Goal: Book appointment/travel/reservation

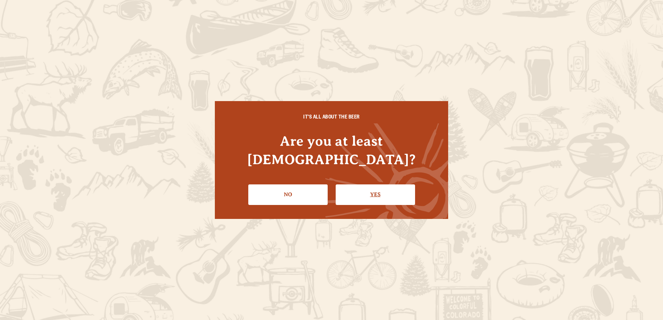
click at [375, 189] on link "Yes" at bounding box center [375, 194] width 79 height 20
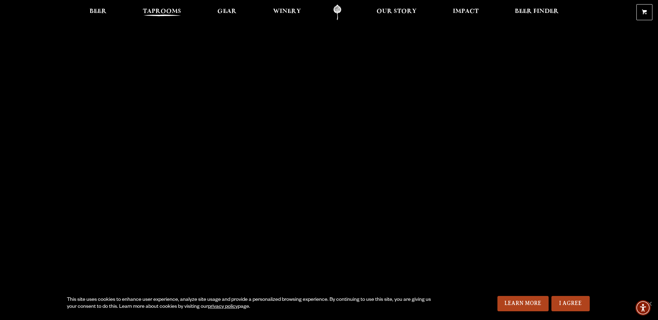
click at [155, 7] on link "Taprooms" at bounding box center [161, 13] width 47 height 16
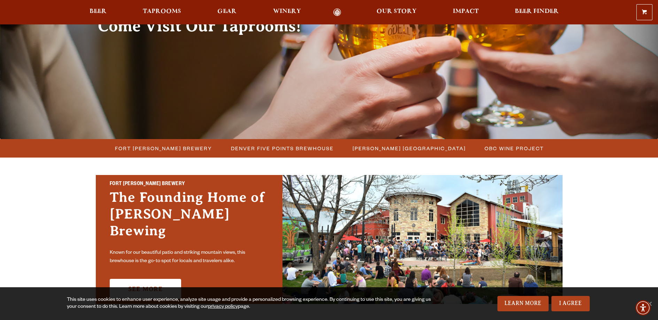
scroll to position [88, 0]
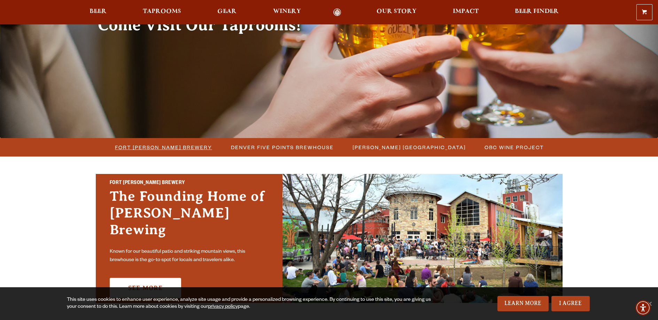
click at [180, 147] on span "Fort [PERSON_NAME] Brewery" at bounding box center [163, 147] width 97 height 10
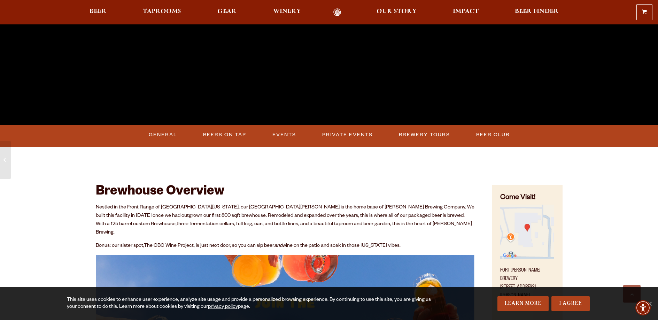
scroll to position [230, 0]
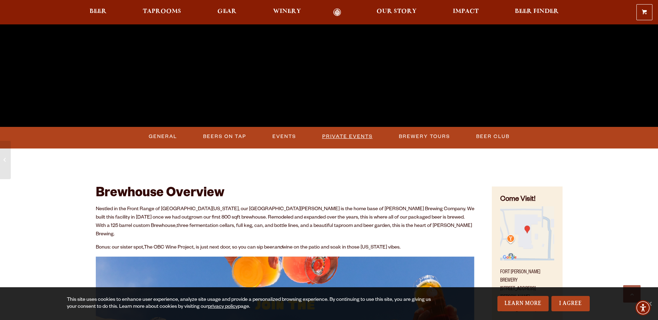
click at [360, 137] on link "Private Events" at bounding box center [347, 136] width 56 height 16
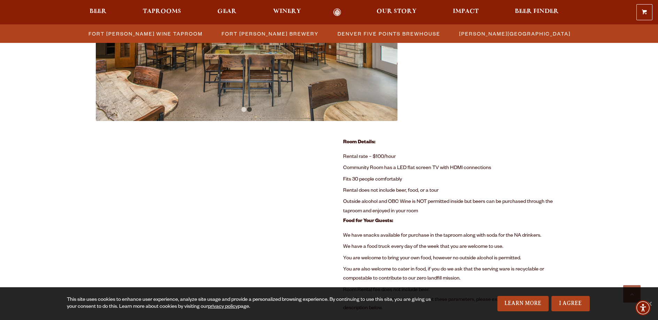
scroll to position [424, 0]
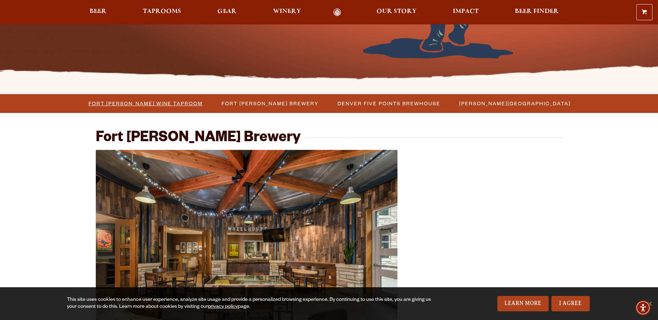
click at [200, 104] on span "Fort Collins Wine Taproom" at bounding box center [145, 103] width 114 height 10
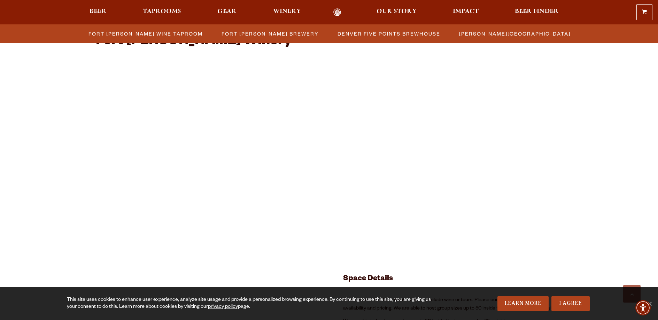
scroll to position [1170, 0]
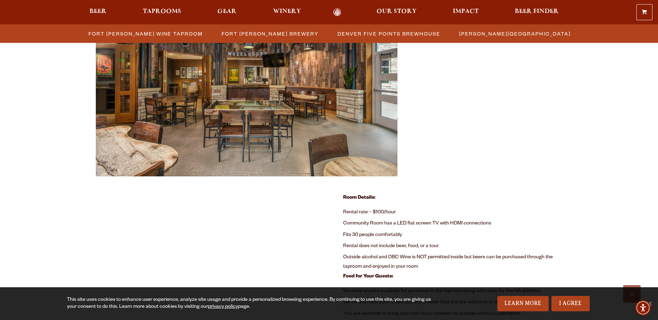
scroll to position [388, 0]
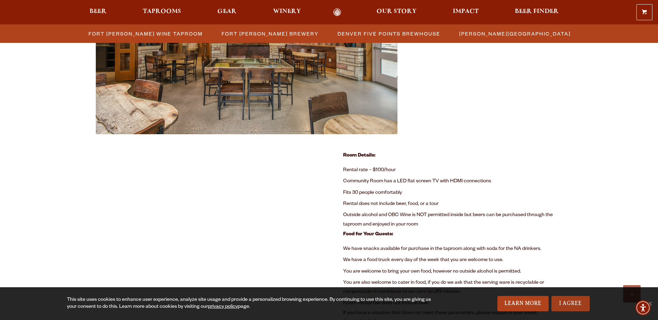
click at [569, 307] on link "I Agree" at bounding box center [570, 303] width 38 height 15
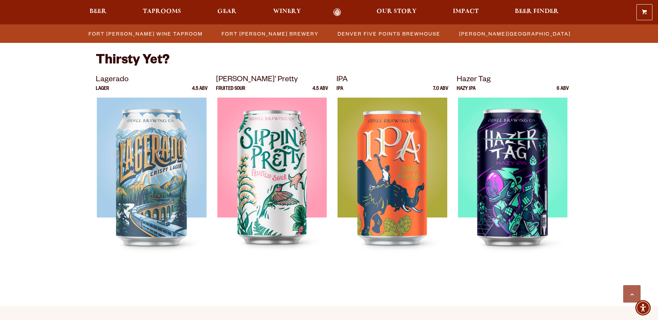
scroll to position [1480, 0]
